Goal: Information Seeking & Learning: Check status

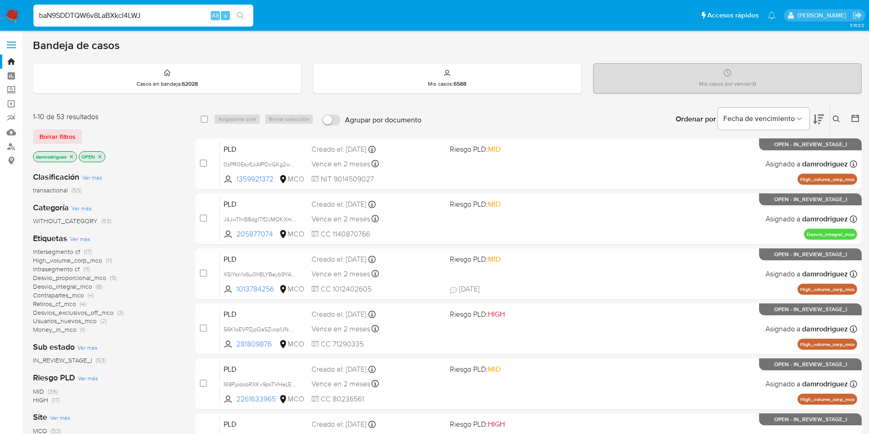
click at [169, 19] on input "baN9SDDTQW6v8LaBXkcI4LWJ" at bounding box center [143, 16] width 220 height 12
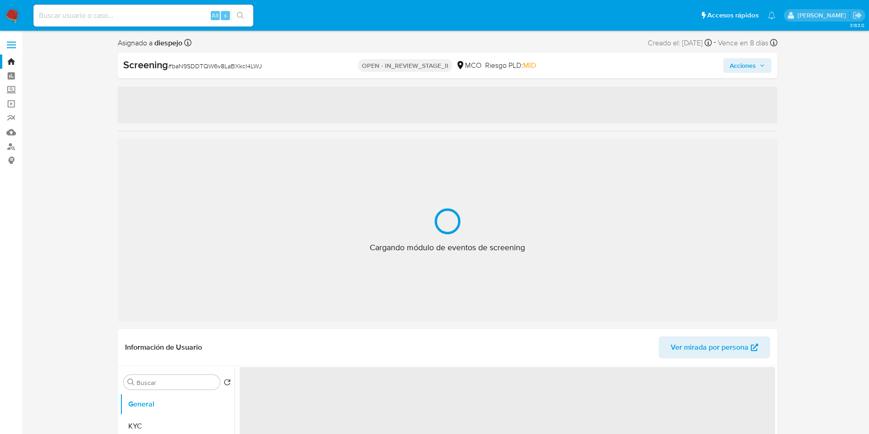
select select "10"
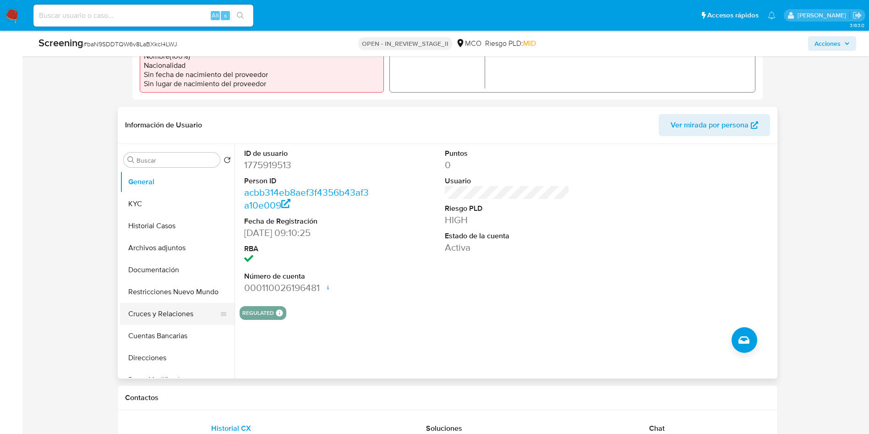
scroll to position [344, 0]
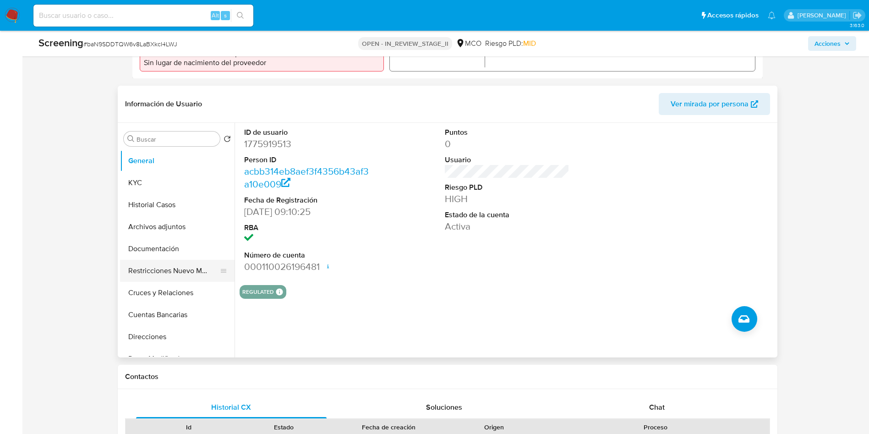
click at [169, 270] on button "Restricciones Nuevo Mundo" at bounding box center [173, 271] width 107 height 22
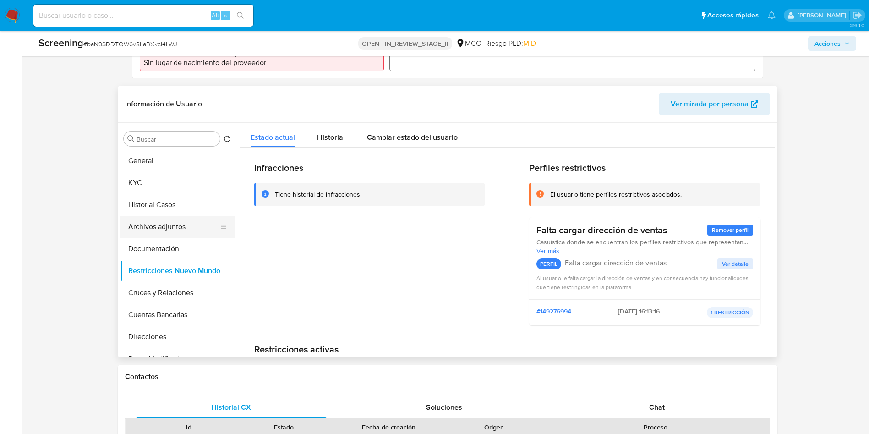
click at [160, 216] on button "Archivos adjuntos" at bounding box center [173, 227] width 107 height 22
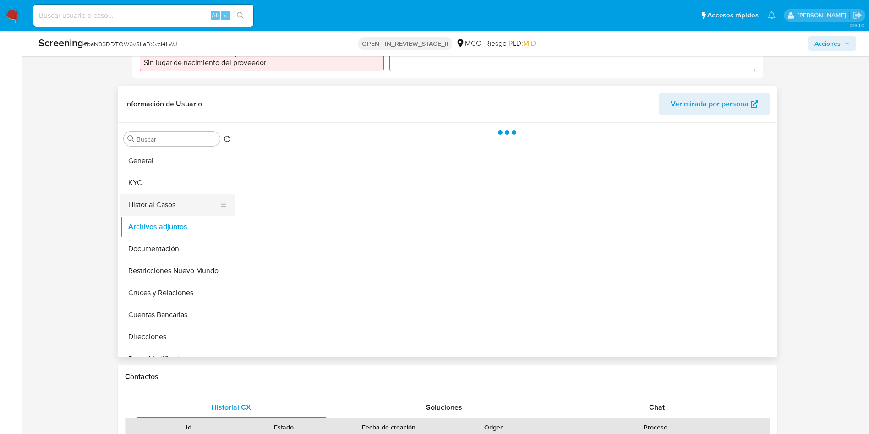
click at [157, 204] on button "Historial Casos" at bounding box center [173, 205] width 107 height 22
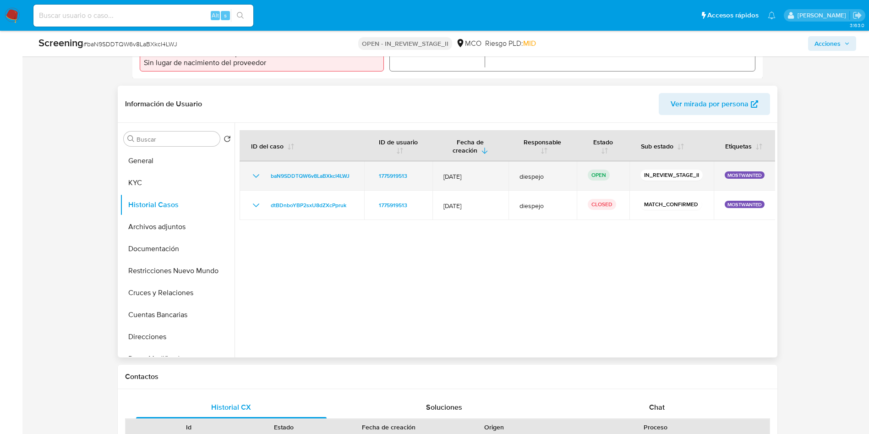
click at [256, 173] on icon "Mostrar/Ocultar" at bounding box center [256, 175] width 11 height 11
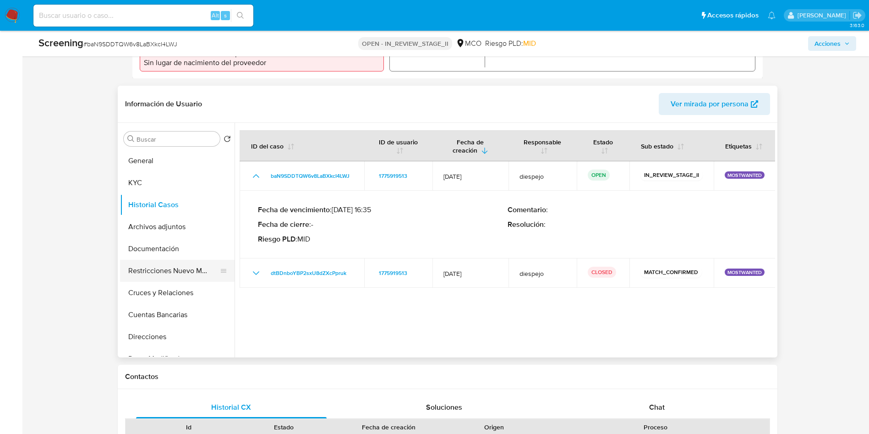
click at [170, 276] on button "Restricciones Nuevo Mundo" at bounding box center [173, 271] width 107 height 22
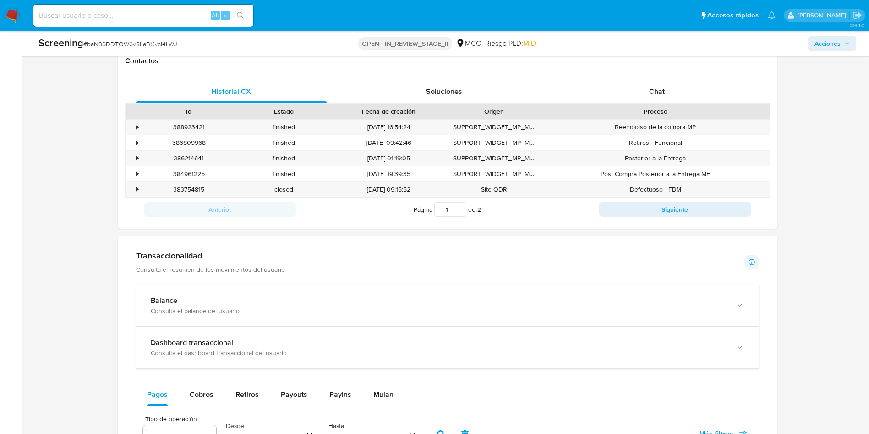
scroll to position [756, 0]
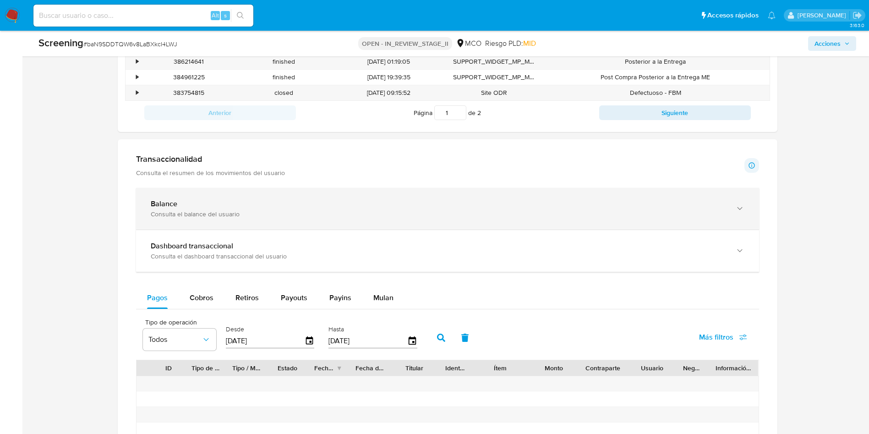
click at [199, 203] on div "Balance" at bounding box center [438, 203] width 575 height 9
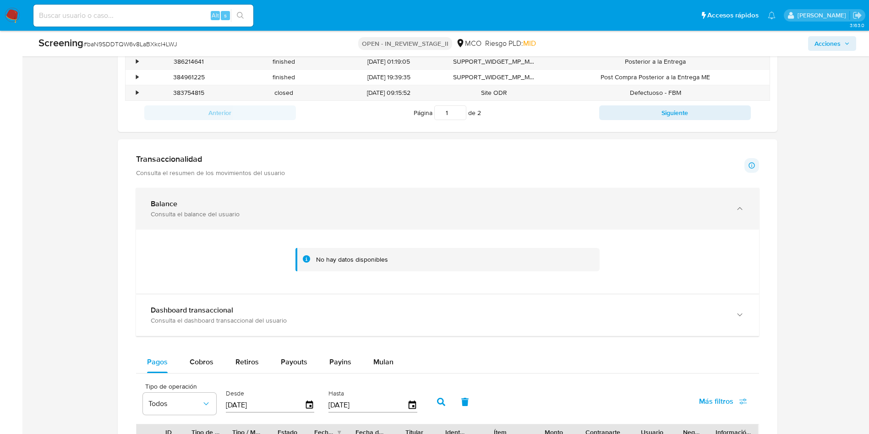
click at [216, 212] on div "Consulta el balance del usuario" at bounding box center [438, 214] width 575 height 8
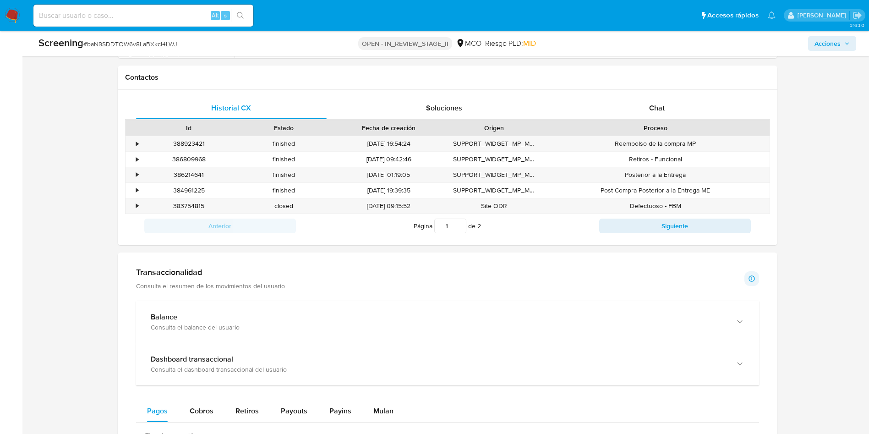
scroll to position [344, 0]
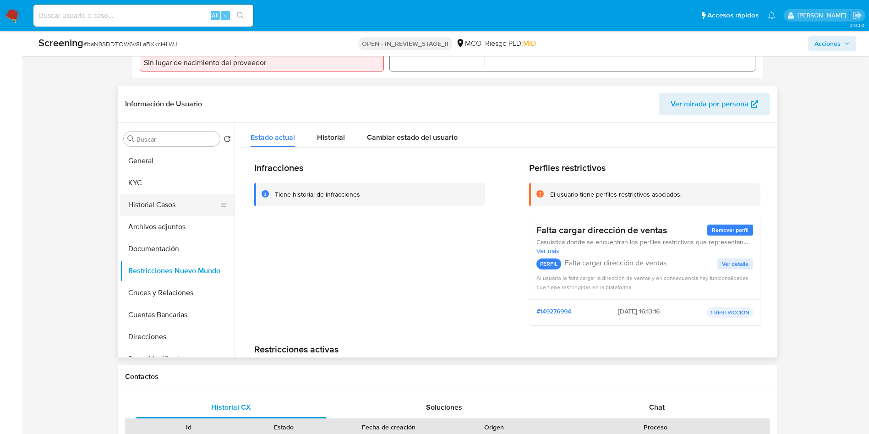
click at [176, 197] on button "Historial Casos" at bounding box center [173, 205] width 107 height 22
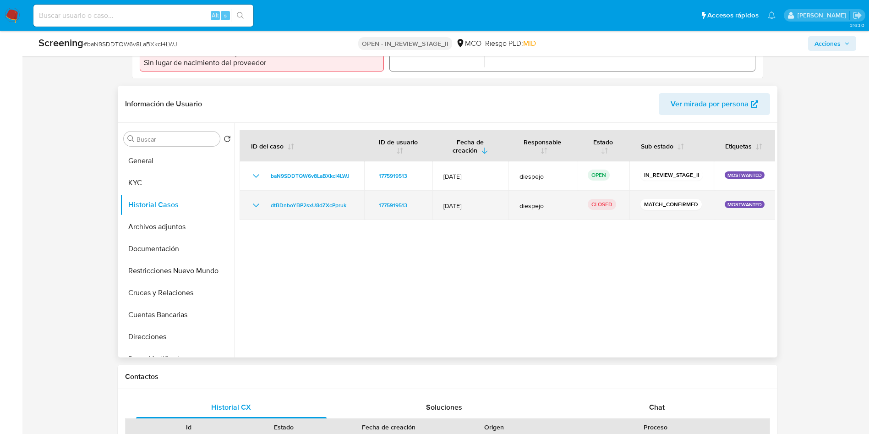
click at [254, 205] on icon "Mostrar/Ocultar" at bounding box center [255, 205] width 6 height 4
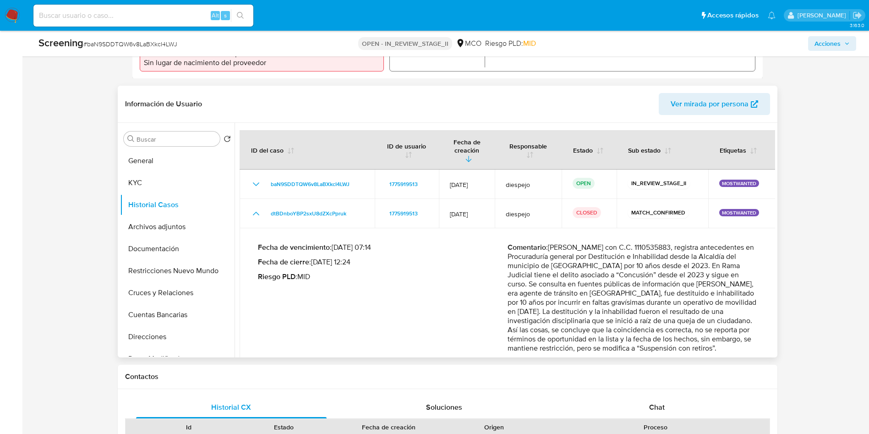
drag, startPoint x: 616, startPoint y: 239, endPoint x: 694, endPoint y: 242, distance: 78.9
click at [694, 243] on p "Comentario : [PERSON_NAME] con C.C. 1110535883, registra antecedentes en Procur…" at bounding box center [633, 298] width 250 height 110
drag, startPoint x: 533, startPoint y: 249, endPoint x: 750, endPoint y: 252, distance: 217.1
click at [746, 252] on p "Comentario : [PERSON_NAME] con C.C. 1110535883, registra antecedentes en Procur…" at bounding box center [633, 298] width 250 height 110
drag, startPoint x: 514, startPoint y: 259, endPoint x: 728, endPoint y: 258, distance: 213.5
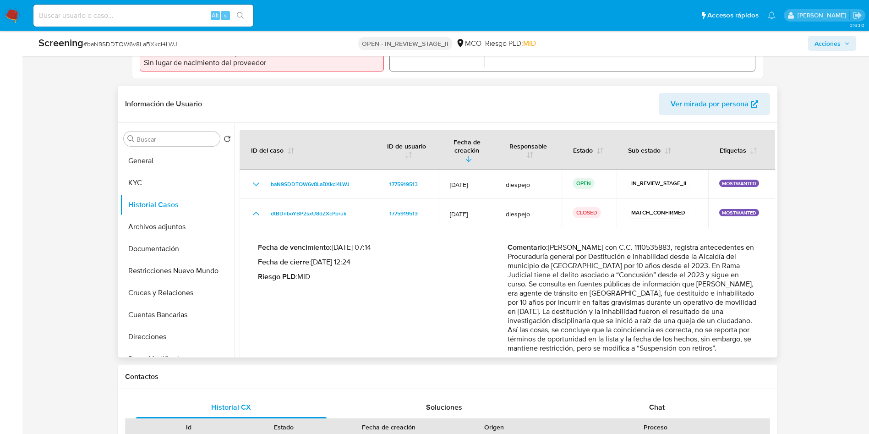
click at [727, 258] on p "Comentario : [PERSON_NAME] con C.C. 1110535883, registra antecedentes en Procur…" at bounding box center [633, 298] width 250 height 110
drag, startPoint x: 524, startPoint y: 266, endPoint x: 724, endPoint y: 268, distance: 199.3
click at [724, 268] on p "Comentario : [PERSON_NAME] con C.C. 1110535883, registra antecedentes en Procur…" at bounding box center [633, 298] width 250 height 110
drag, startPoint x: 540, startPoint y: 284, endPoint x: 691, endPoint y: 301, distance: 152.6
click at [691, 303] on p "Comentario : [PERSON_NAME] con C.C. 1110535883, registra antecedentes en Procur…" at bounding box center [633, 298] width 250 height 110
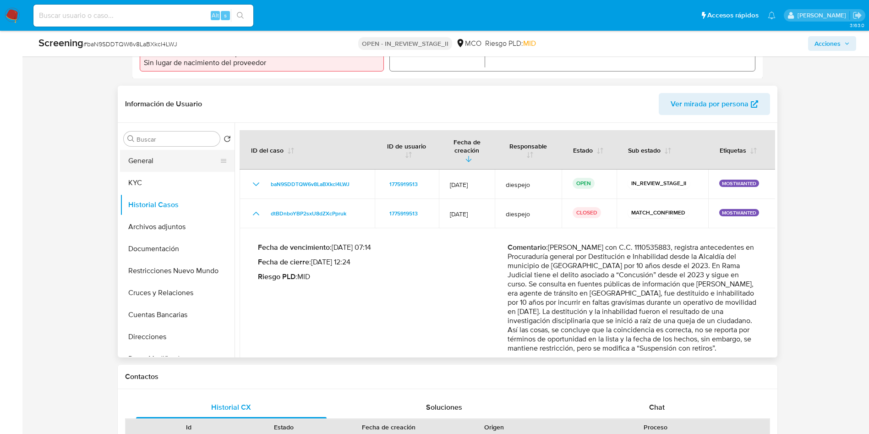
drag, startPoint x: 160, startPoint y: 160, endPoint x: 162, endPoint y: 155, distance: 4.8
click at [160, 159] on button "General" at bounding box center [173, 161] width 107 height 22
